Goal: Task Accomplishment & Management: Use online tool/utility

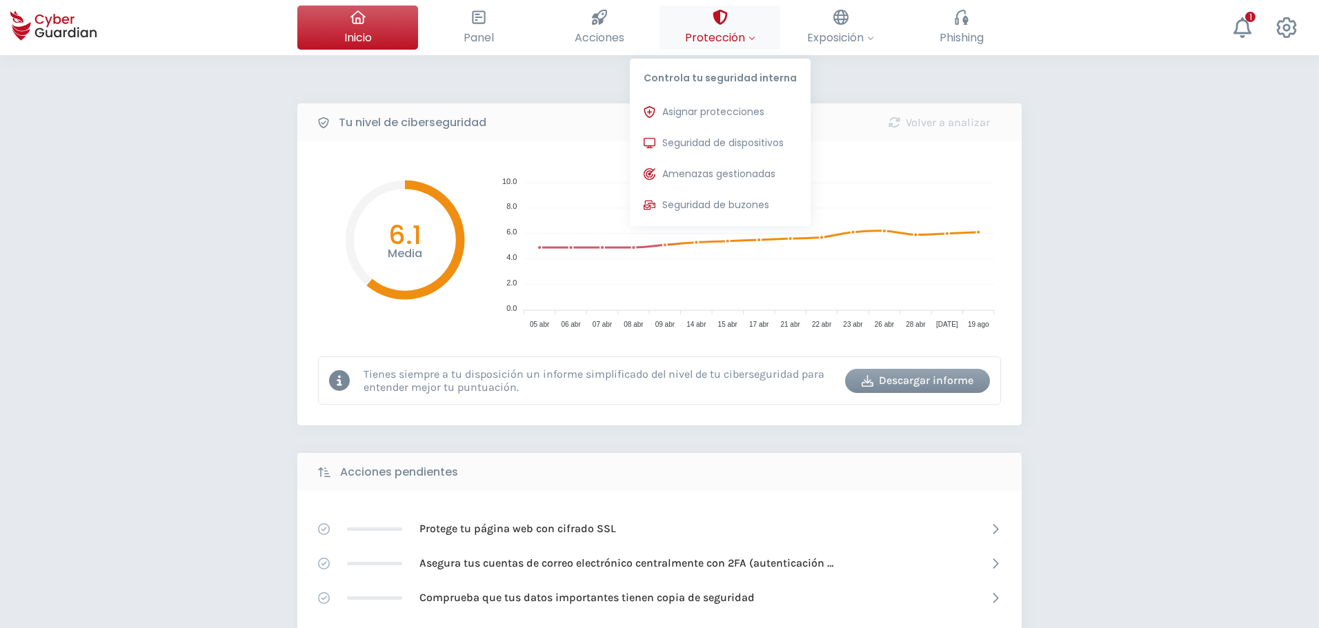
click at [710, 29] on span "Protección" at bounding box center [720, 37] width 70 height 17
click at [696, 149] on span "Seguridad de dispositivos" at bounding box center [722, 143] width 121 height 14
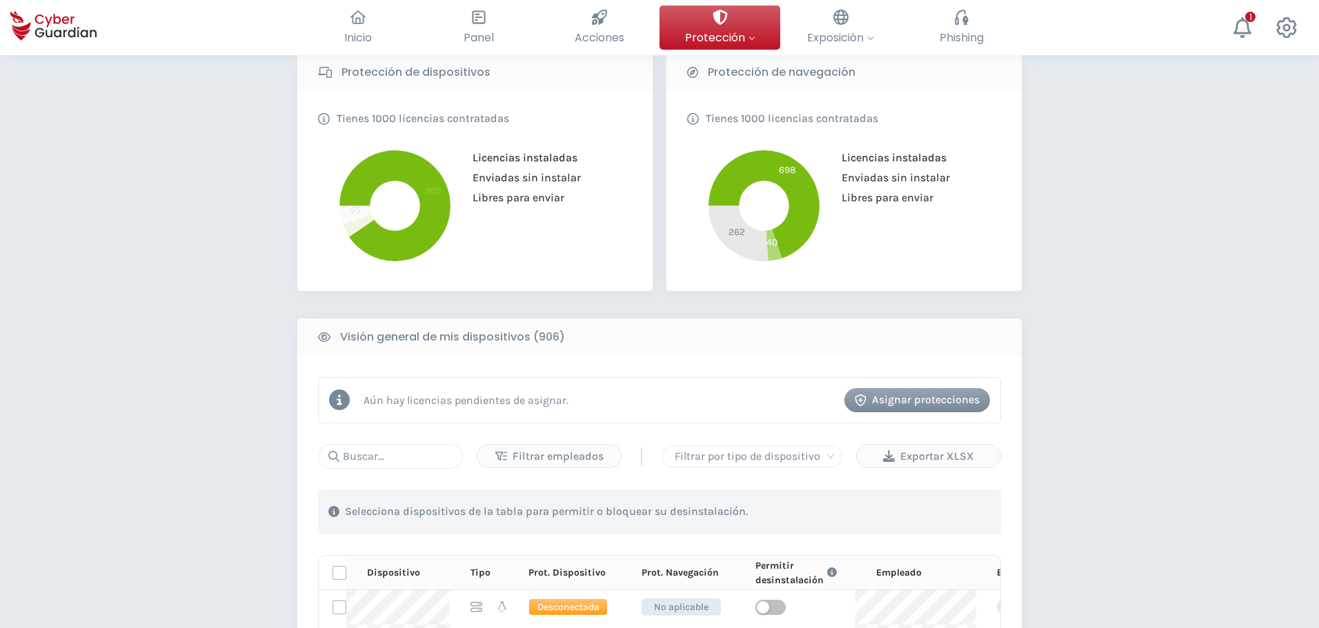
scroll to position [483, 0]
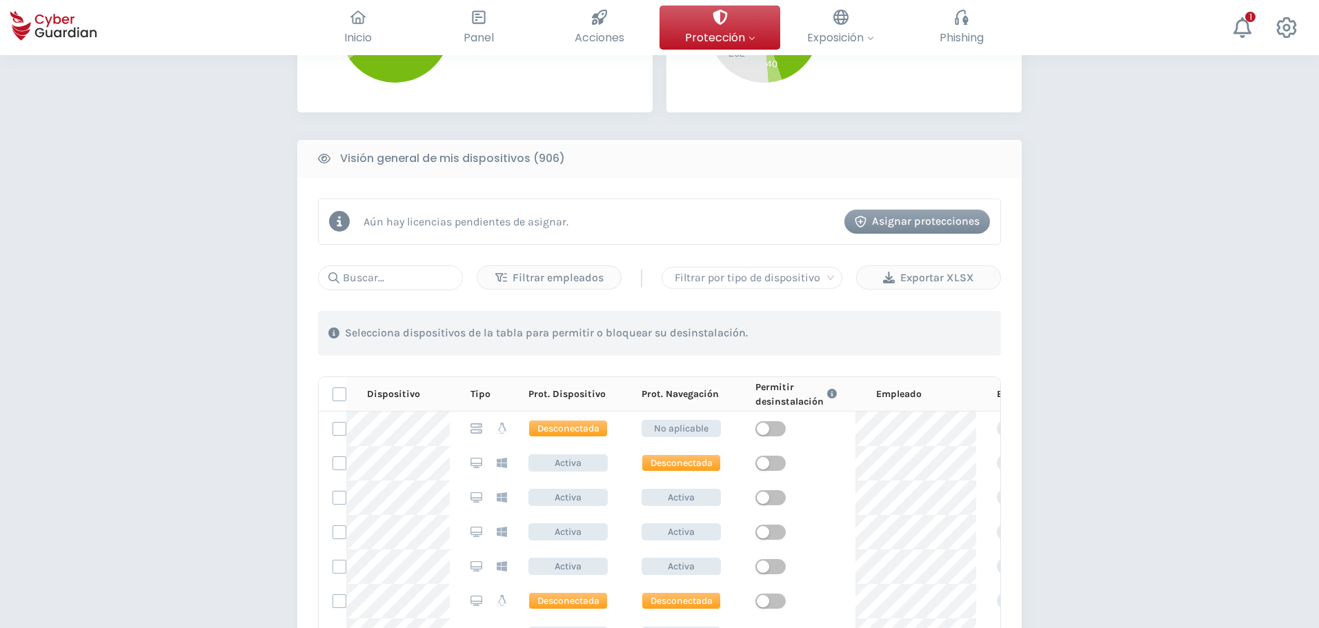
click at [1137, 208] on div "PROTECCIÓN > Seguridad de dispositivos ¿Cómo funciona? Añade empleados Instala …" at bounding box center [659, 322] width 1319 height 1500
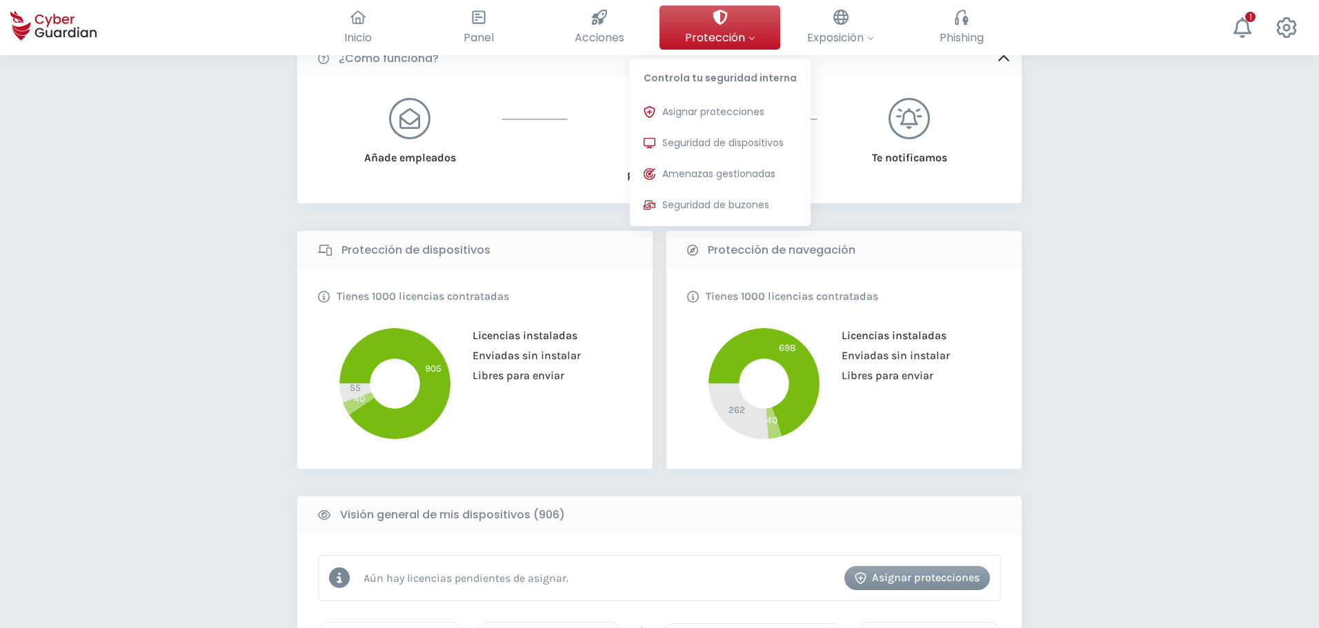
scroll to position [345, 0]
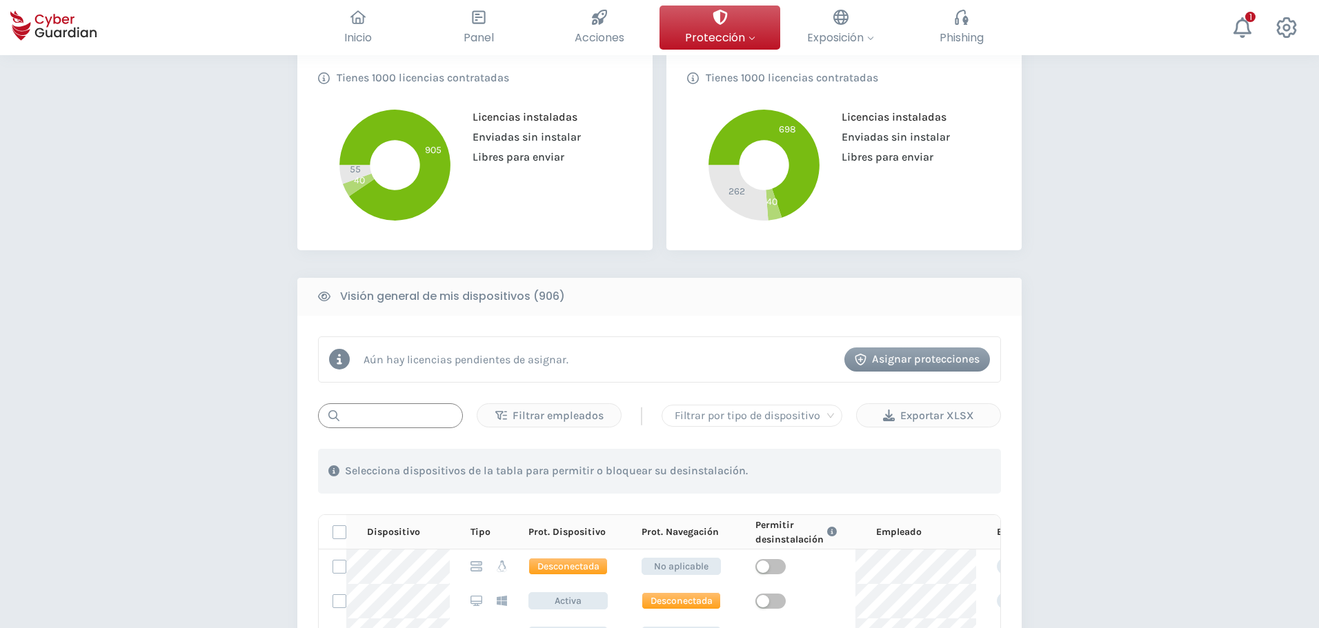
click at [414, 410] on input "text" at bounding box center [390, 415] width 145 height 25
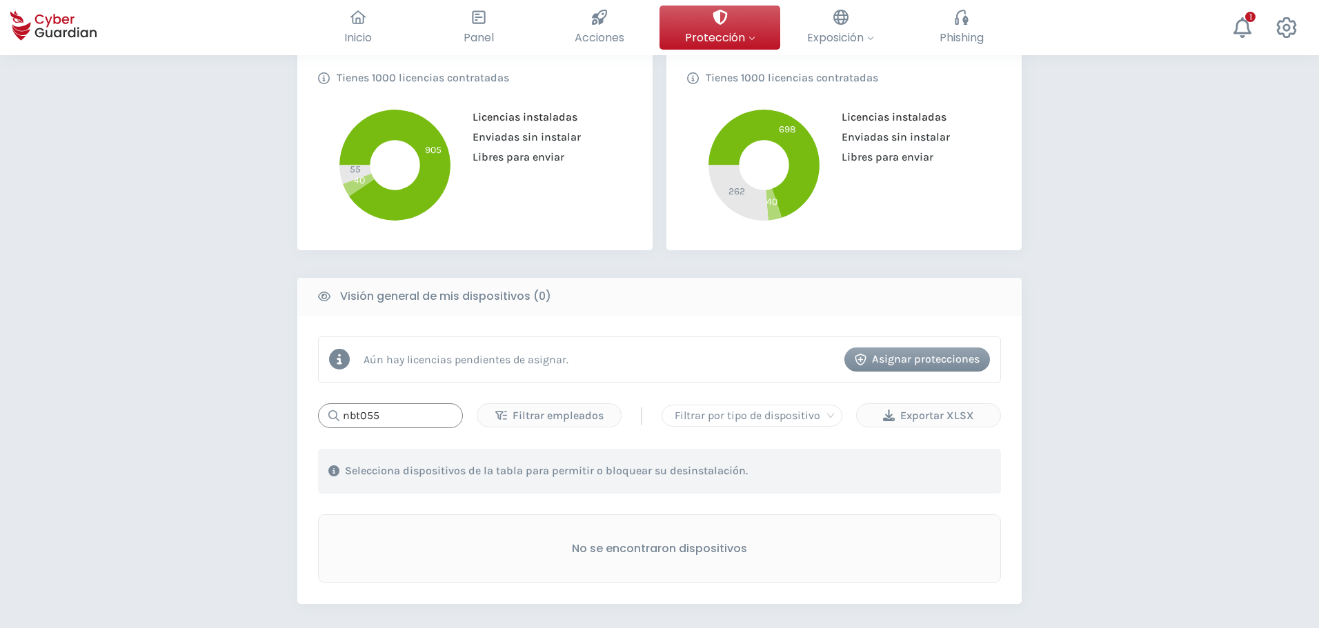
type input "nbt055"
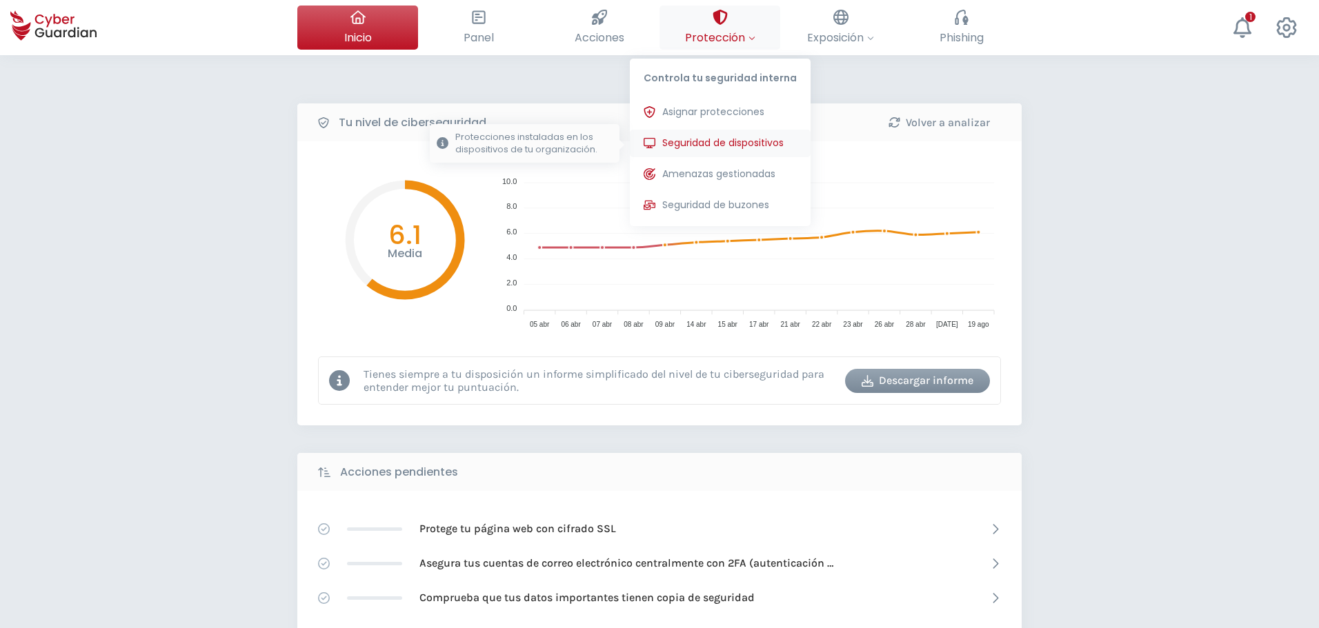
click at [693, 140] on span "Seguridad de dispositivos" at bounding box center [722, 143] width 121 height 14
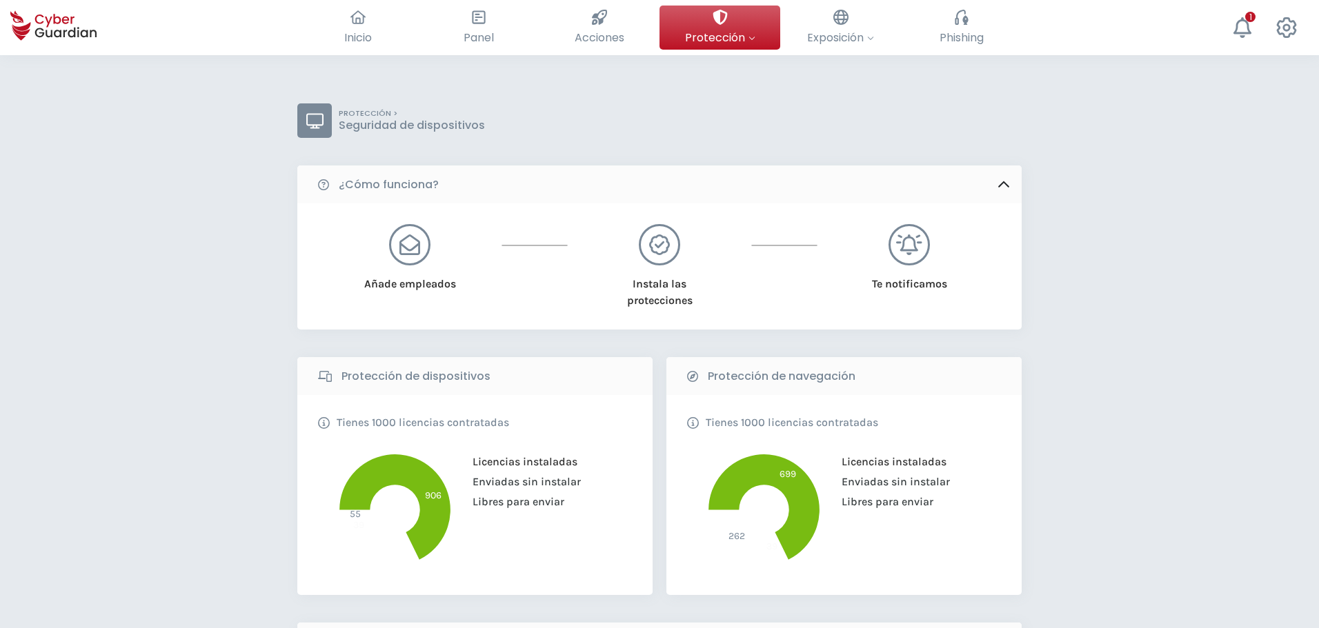
scroll to position [345, 0]
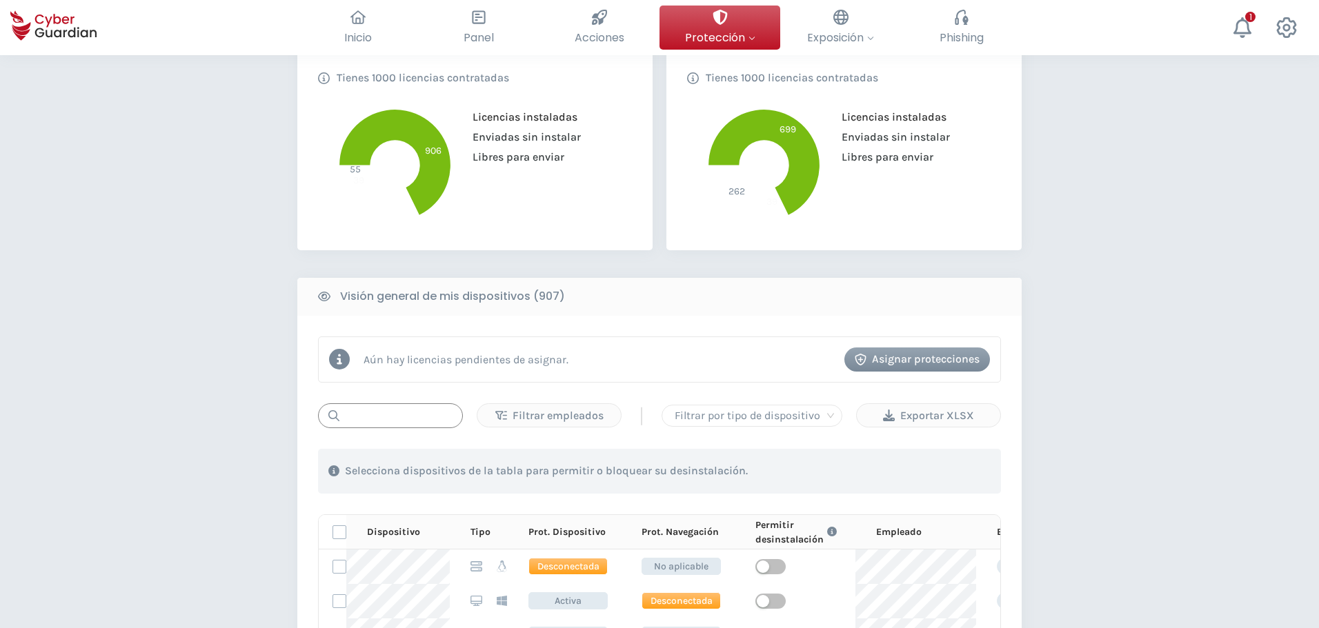
click at [388, 412] on input "text" at bounding box center [390, 415] width 145 height 25
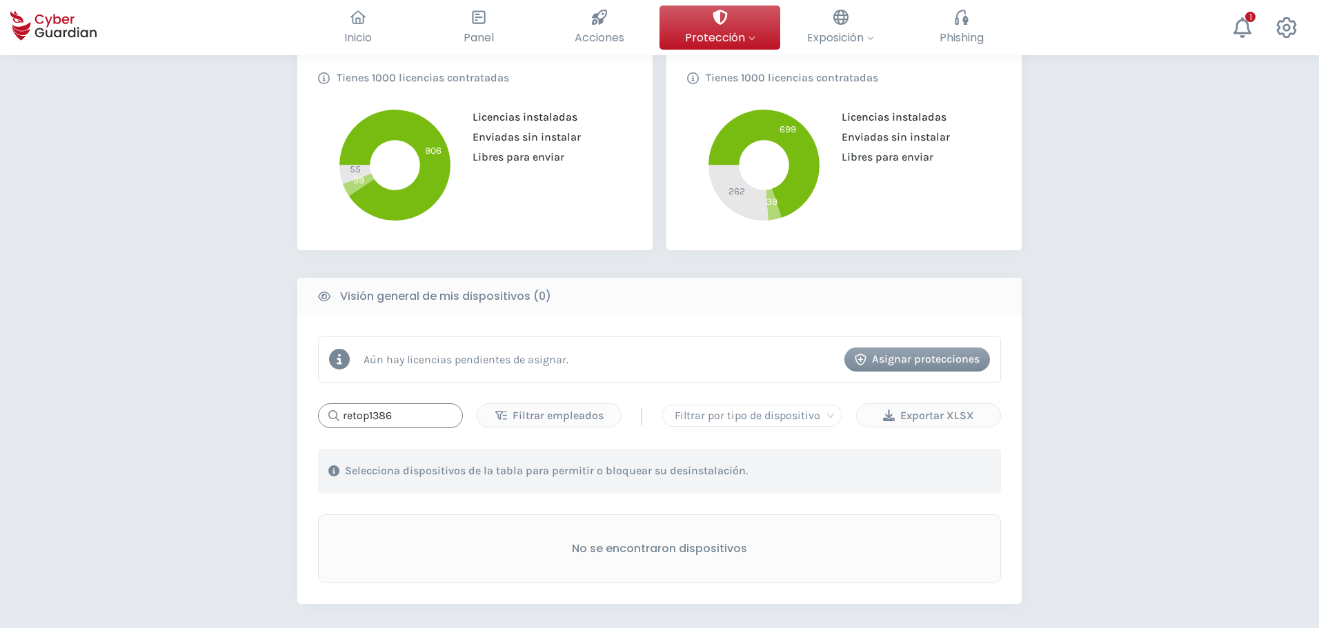
type input "retop1386"
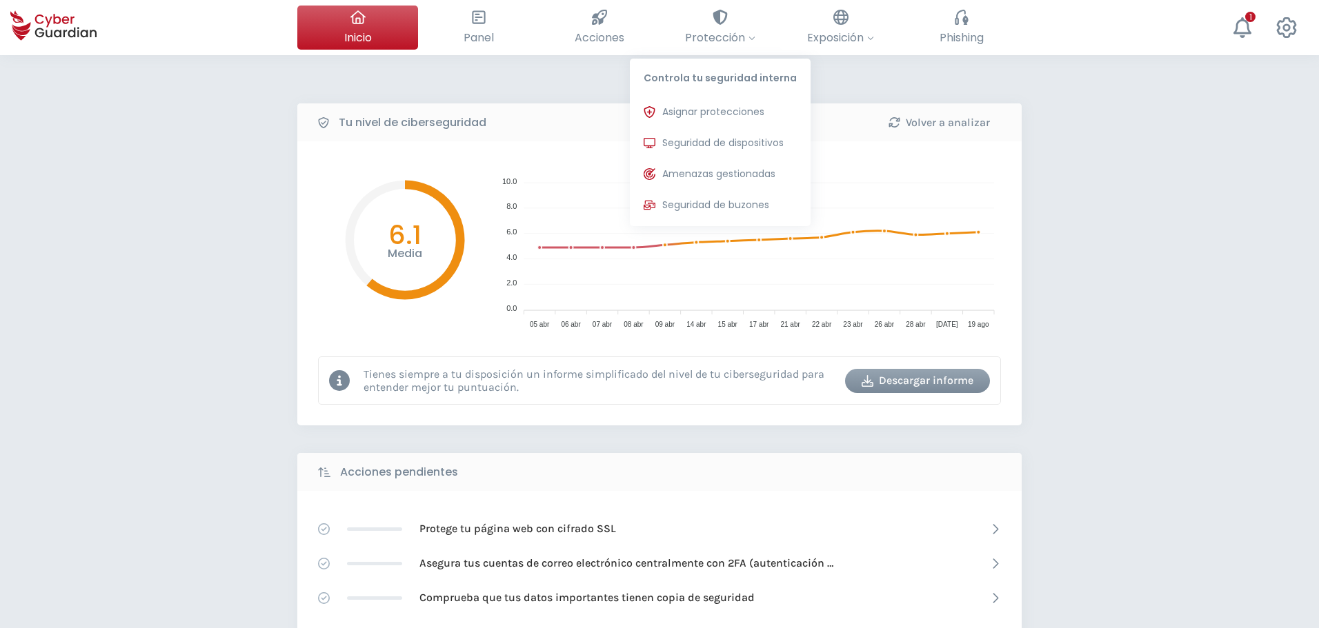
drag, startPoint x: 712, startPoint y: 150, endPoint x: 133, endPoint y: 357, distance: 615.3
click at [712, 149] on span "Seguridad de dispositivos" at bounding box center [722, 143] width 121 height 14
